Goal: Task Accomplishment & Management: Manage account settings

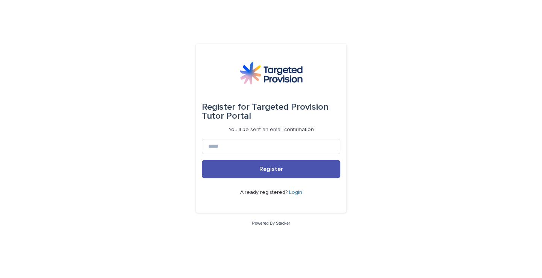
click at [297, 194] on link "Login" at bounding box center [295, 192] width 13 height 5
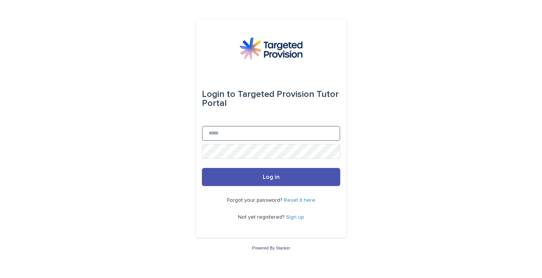
type input "**********"
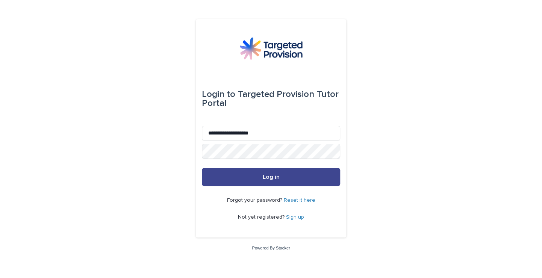
click at [266, 182] on button "Log in" at bounding box center [271, 177] width 138 height 18
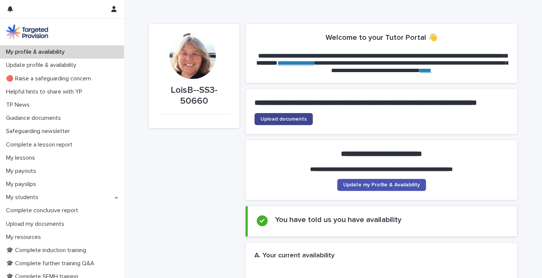
click at [294, 122] on span "Upload documents" at bounding box center [284, 119] width 46 height 5
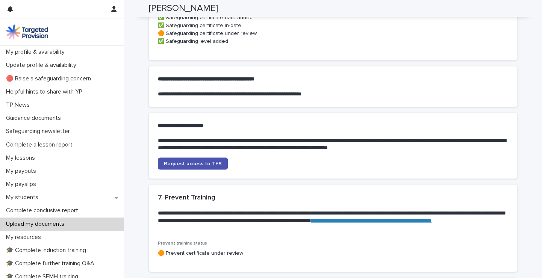
scroll to position [660, 0]
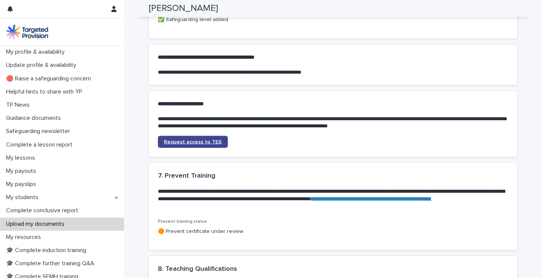
click at [190, 144] on span "Request access to TES" at bounding box center [193, 141] width 58 height 5
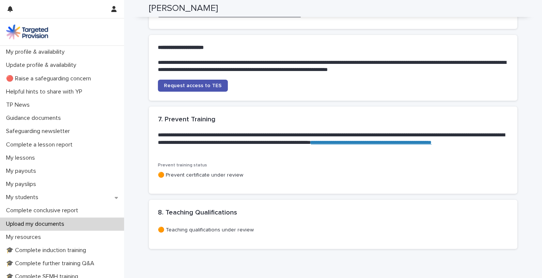
scroll to position [760, 0]
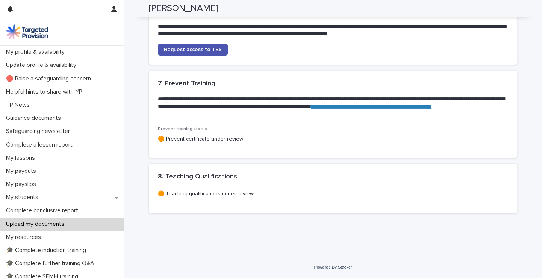
drag, startPoint x: 539, startPoint y: 171, endPoint x: 510, endPoint y: 222, distance: 58.6
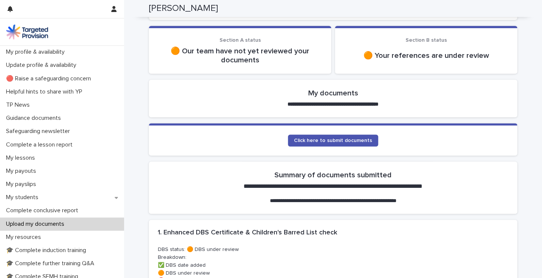
scroll to position [84, 0]
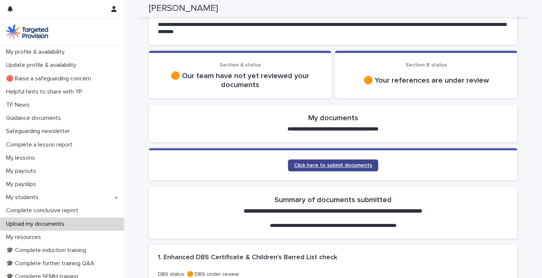
click at [336, 166] on span "Click here to submit documents" at bounding box center [333, 165] width 78 height 5
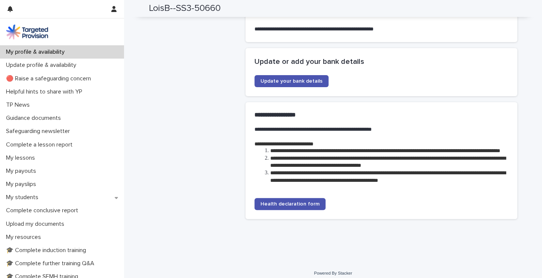
scroll to position [1696, 0]
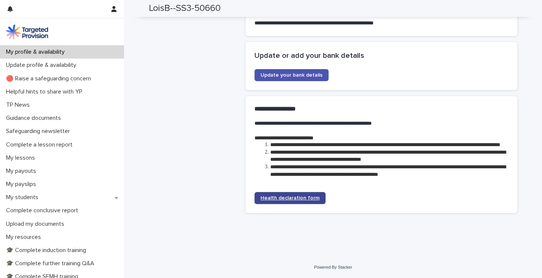
click at [294, 196] on span "Health declaration form" at bounding box center [290, 198] width 59 height 5
click at [308, 73] on span "Update your bank details" at bounding box center [292, 75] width 62 height 5
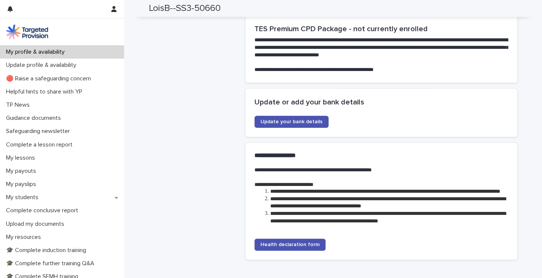
scroll to position [1648, 0]
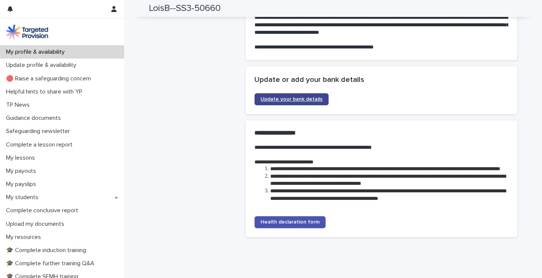
click at [319, 105] on link "Update your bank details" at bounding box center [292, 99] width 74 height 12
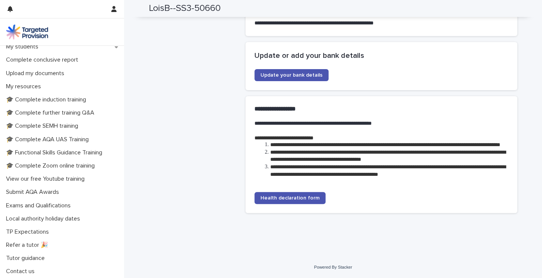
scroll to position [121, 0]
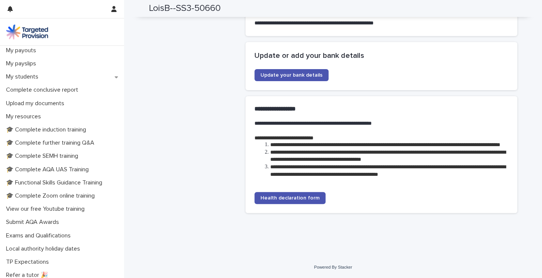
drag, startPoint x: 539, startPoint y: 244, endPoint x: 524, endPoint y: 254, distance: 18.6
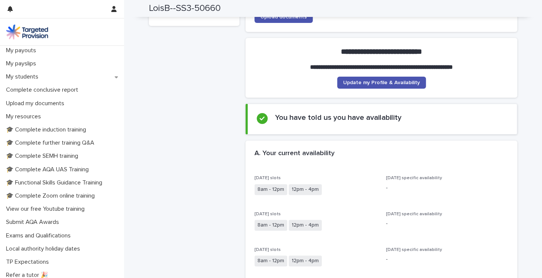
scroll to position [77, 0]
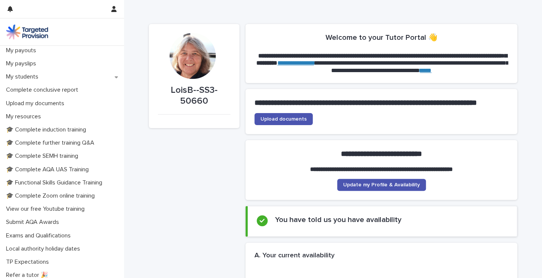
click at [314, 61] on link "**********" at bounding box center [296, 63] width 36 height 6
